Goal: Task Accomplishment & Management: Manage account settings

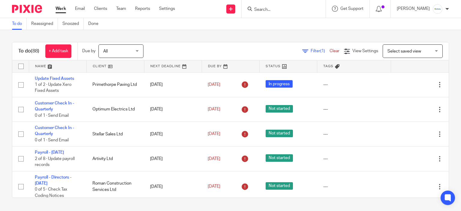
click at [340, 26] on div "To do Reassigned Snoozed Done" at bounding box center [230, 24] width 461 height 12
click at [382, 9] on icon at bounding box center [379, 9] width 6 height 6
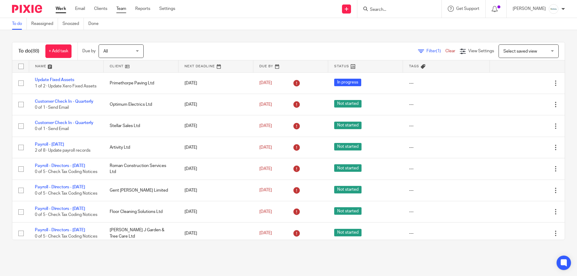
click at [120, 8] on link "Team" at bounding box center [121, 9] width 10 height 6
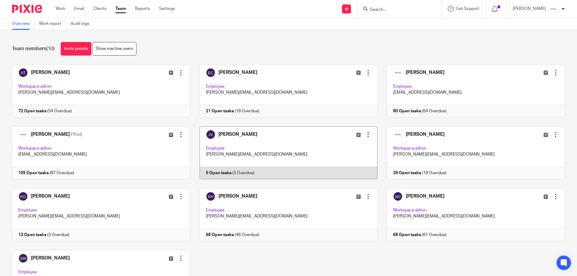
click at [279, 163] on link at bounding box center [283, 152] width 187 height 53
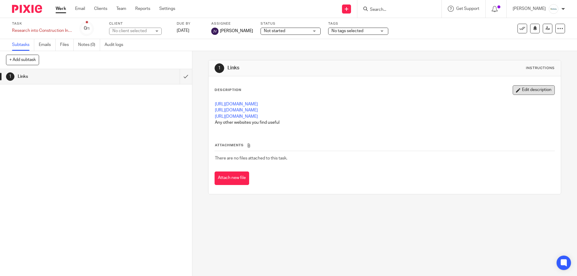
click at [529, 90] on button "Edit description" at bounding box center [533, 90] width 42 height 10
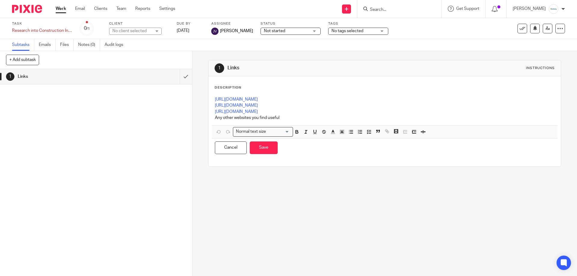
drag, startPoint x: 251, startPoint y: 71, endPoint x: 318, endPoint y: 54, distance: 68.5
click at [251, 71] on h1 "Links" at bounding box center [312, 68] width 170 height 6
click at [550, 31] on div "Save as a template Apply existing template Advanced task editor Copy task Make …" at bounding box center [540, 29] width 47 height 10
click at [555, 30] on div at bounding box center [560, 29] width 10 height 10
click at [505, 59] on link "Advanced task editor" at bounding box center [510, 61] width 40 height 4
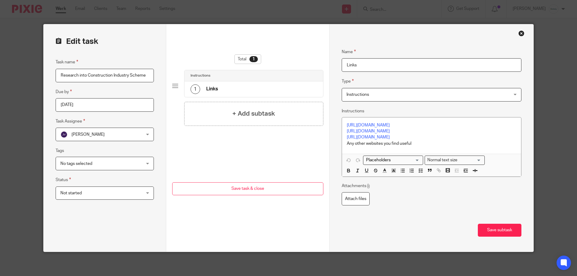
click at [414, 60] on input "Links" at bounding box center [432, 65] width 180 height 14
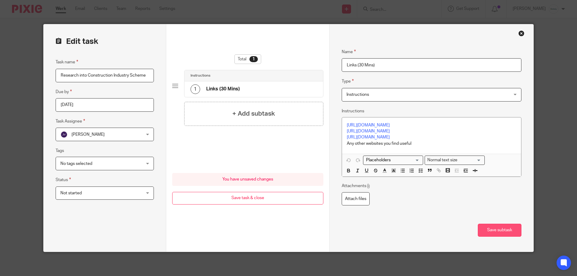
type input "Links (30 Mins)"
click at [489, 227] on button "Save subtask" at bounding box center [500, 230] width 44 height 13
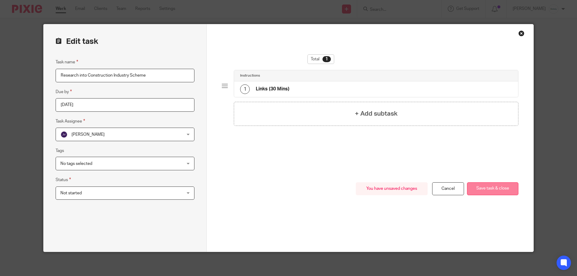
click at [475, 191] on button "Save task & close" at bounding box center [492, 188] width 51 height 13
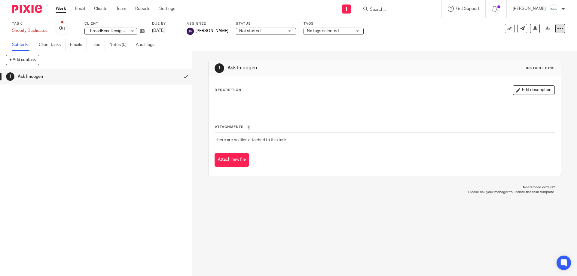
click at [555, 32] on div at bounding box center [560, 29] width 10 height 10
click at [521, 61] on link "Advanced task editor" at bounding box center [533, 61] width 40 height 4
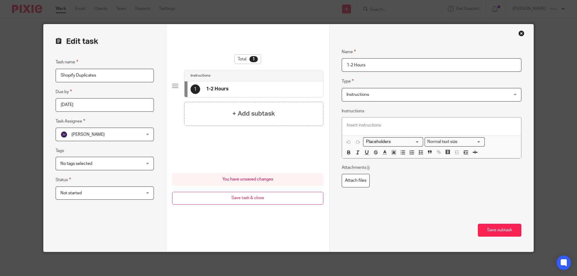
type input "1-2 Hours"
click at [385, 120] on div at bounding box center [431, 126] width 179 height 18
drag, startPoint x: 504, startPoint y: 235, endPoint x: 501, endPoint y: 231, distance: 5.5
click at [503, 233] on div "Name 1-2 Hours Type Instructions Instructions Instructions Send automated email…" at bounding box center [431, 137] width 204 height 227
click at [501, 231] on button "Save subtask" at bounding box center [500, 230] width 44 height 13
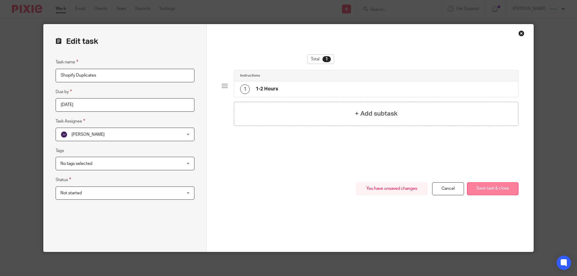
click at [473, 194] on button "Save task & close" at bounding box center [492, 188] width 51 height 13
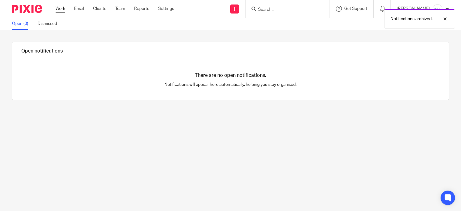
click at [60, 8] on link "Work" at bounding box center [61, 9] width 10 height 6
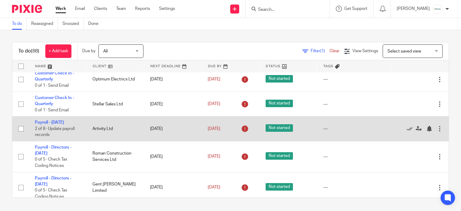
scroll to position [60, 0]
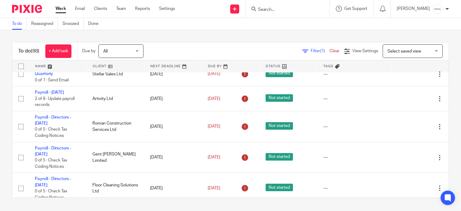
click at [299, 9] on input "Search" at bounding box center [285, 9] width 54 height 5
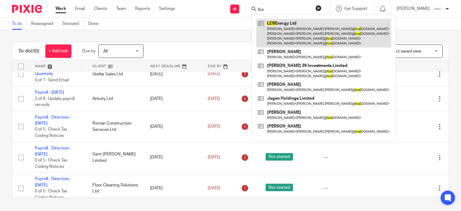
type input "lcs"
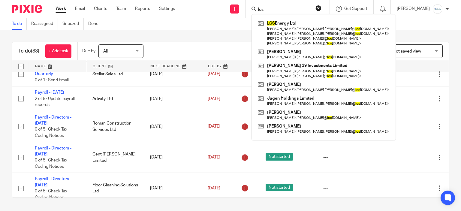
click at [217, 56] on div "Filter (1) Clear View Settings View Settings (1) Filters Clear Save Manage save…" at bounding box center [301, 51] width 295 height 14
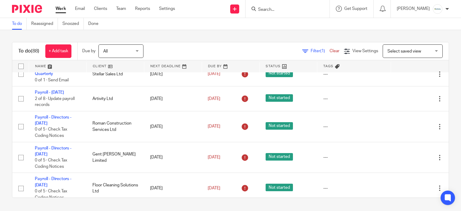
click at [421, 48] on span "Select saved view" at bounding box center [410, 51] width 44 height 13
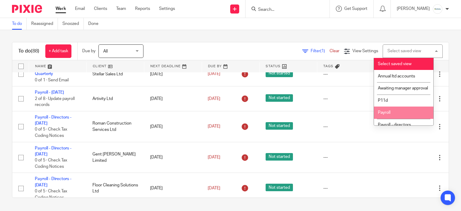
click at [401, 115] on li "Payroll" at bounding box center [403, 113] width 59 height 12
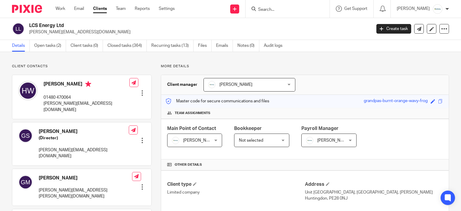
click at [38, 44] on link "Open tasks (2)" at bounding box center [50, 46] width 32 height 12
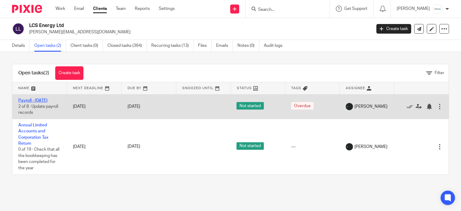
click at [25, 100] on link "Payroll - [DATE]" at bounding box center [32, 101] width 29 height 4
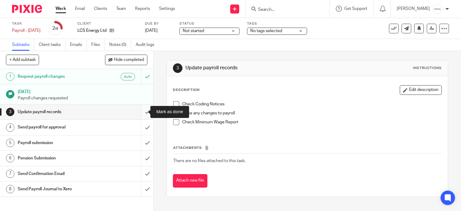
click at [141, 111] on input "submit" at bounding box center [77, 112] width 154 height 15
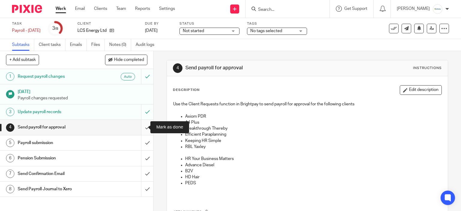
click at [144, 125] on input "submit" at bounding box center [77, 127] width 154 height 15
